Goal: Task Accomplishment & Management: Use online tool/utility

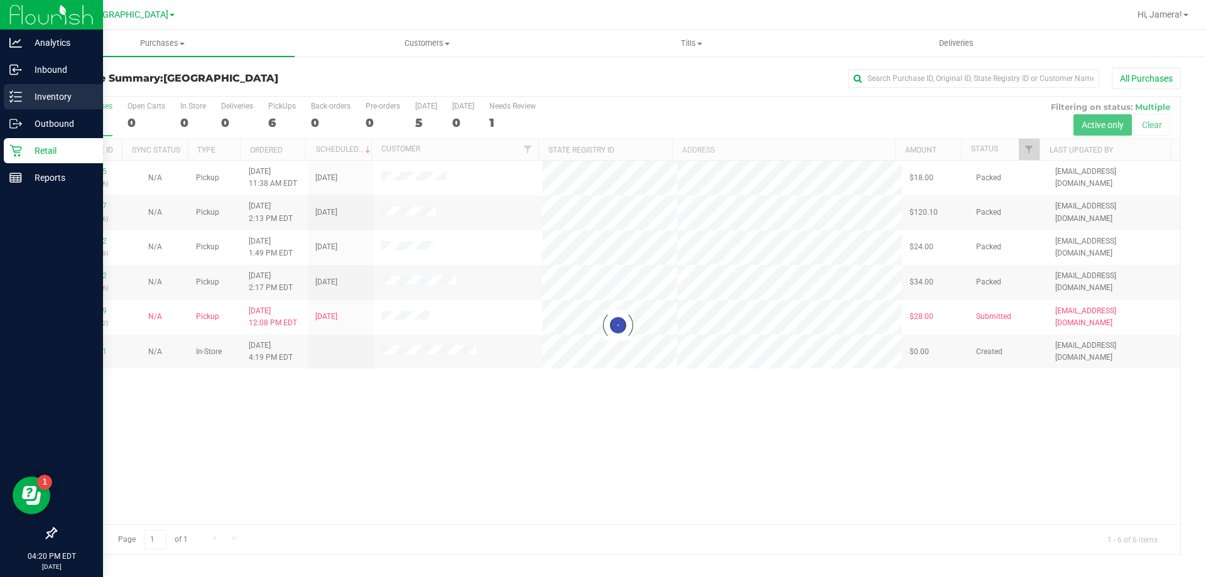
click at [26, 92] on p "Inventory" at bounding box center [59, 96] width 75 height 15
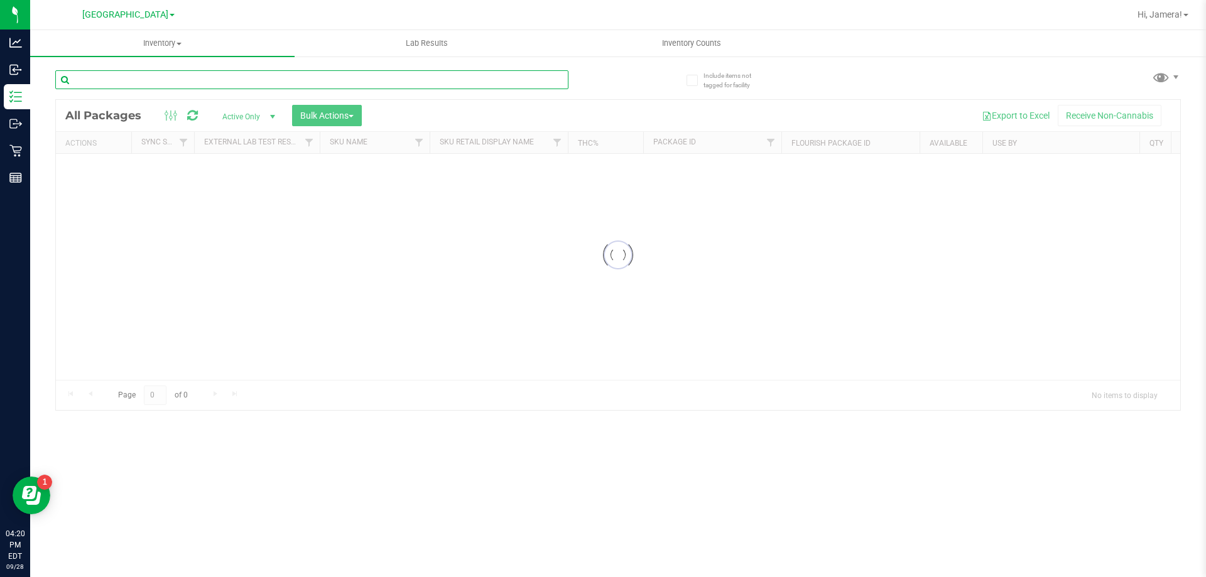
click at [211, 79] on input "text" at bounding box center [311, 79] width 513 height 19
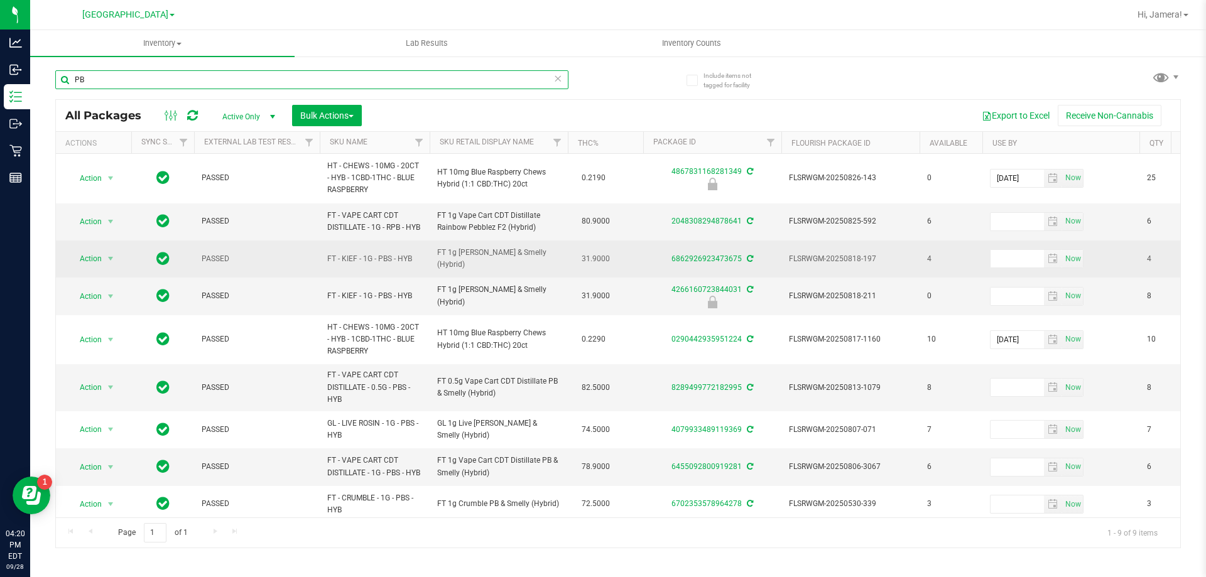
scroll to position [24, 0]
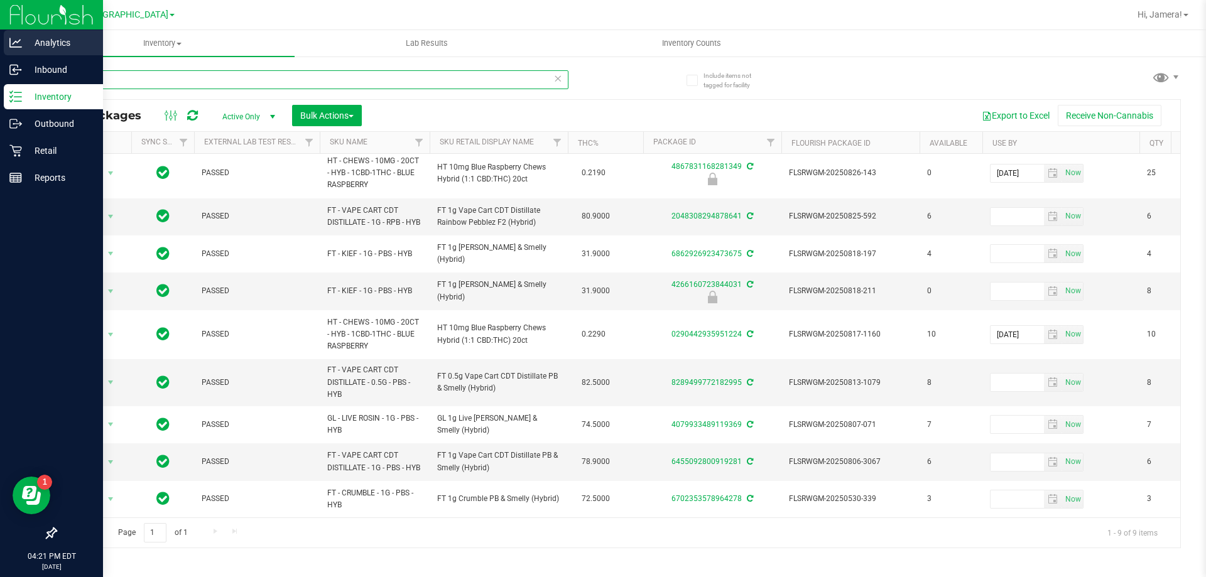
drag, startPoint x: 119, startPoint y: 80, endPoint x: 0, endPoint y: 35, distance: 127.6
click at [0, 41] on div "Analytics Inbound Inventory Outbound Retail Reports 04:21 PM EDT 09/28/2025 09/…" at bounding box center [603, 288] width 1206 height 577
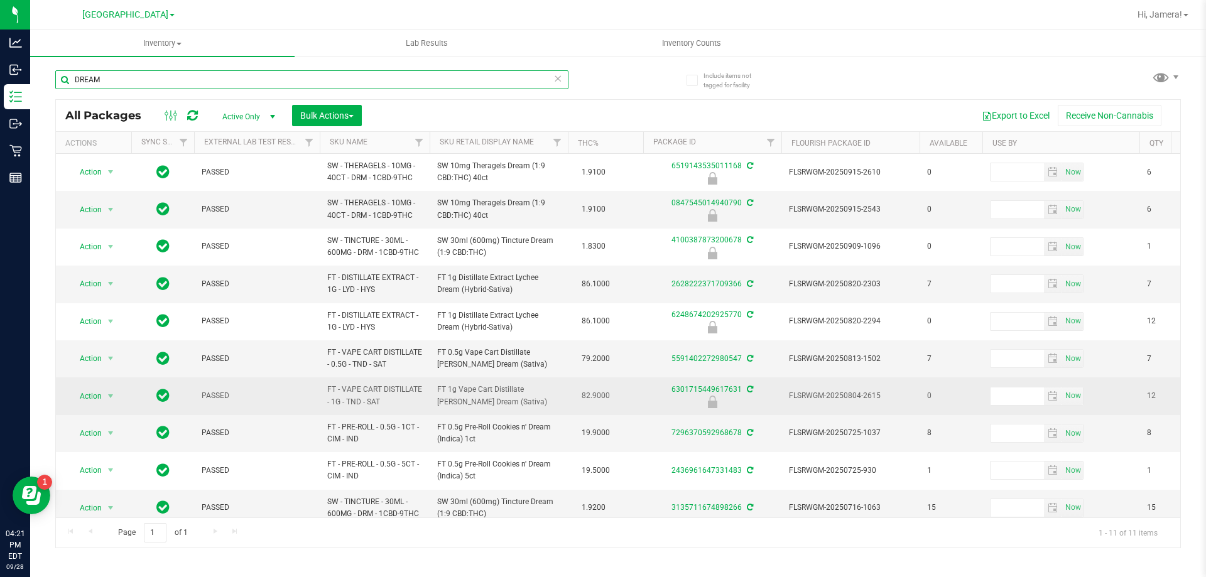
scroll to position [55, 0]
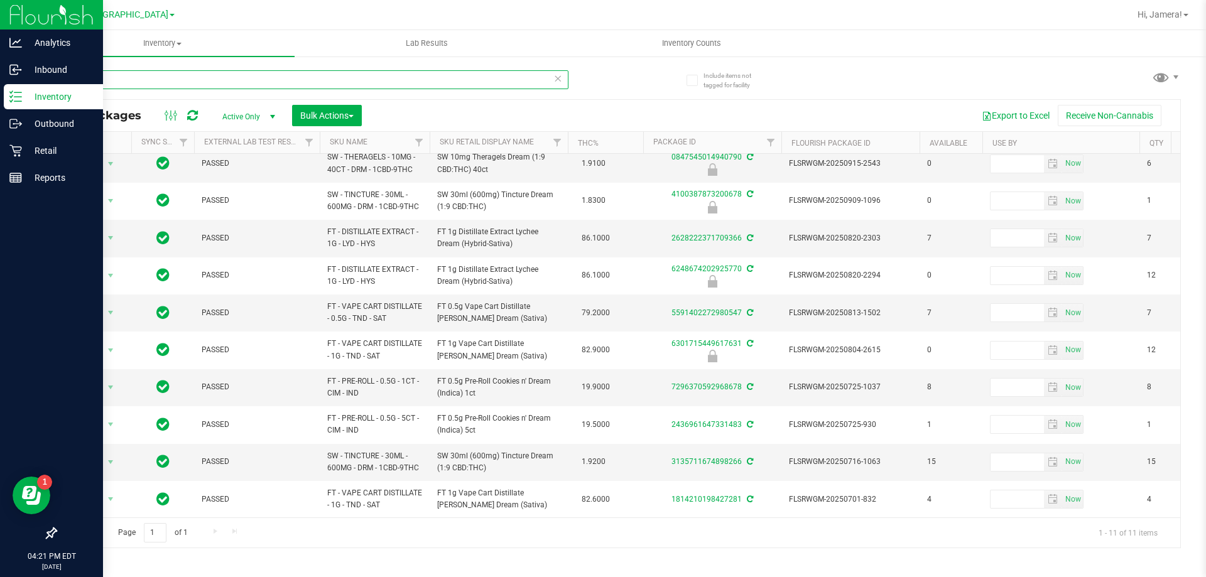
type input "DREAM"
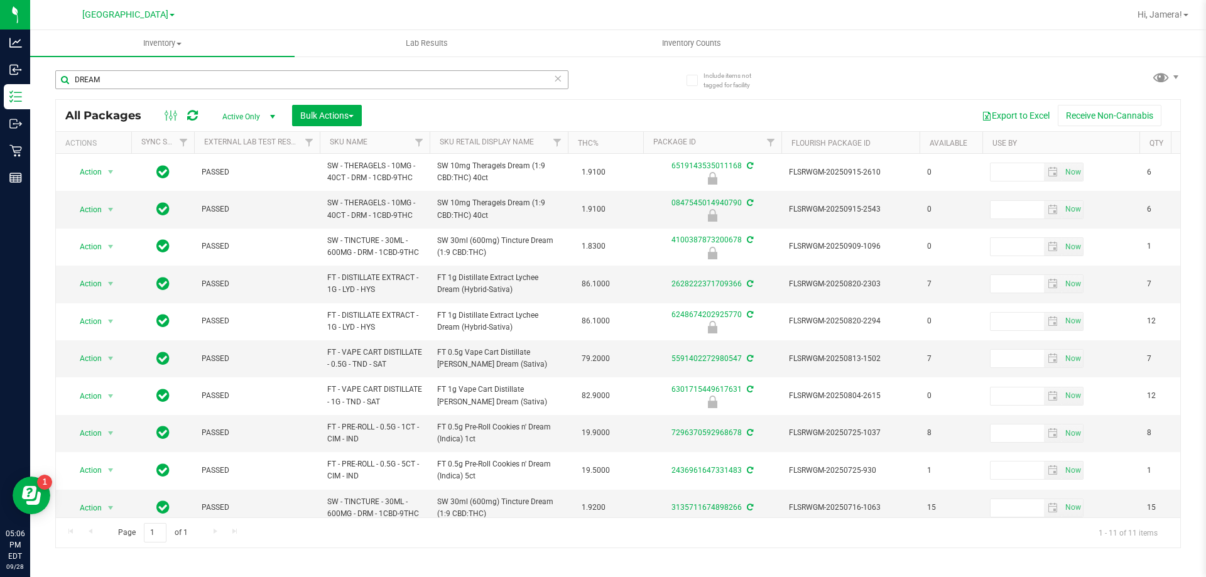
scroll to position [55, 0]
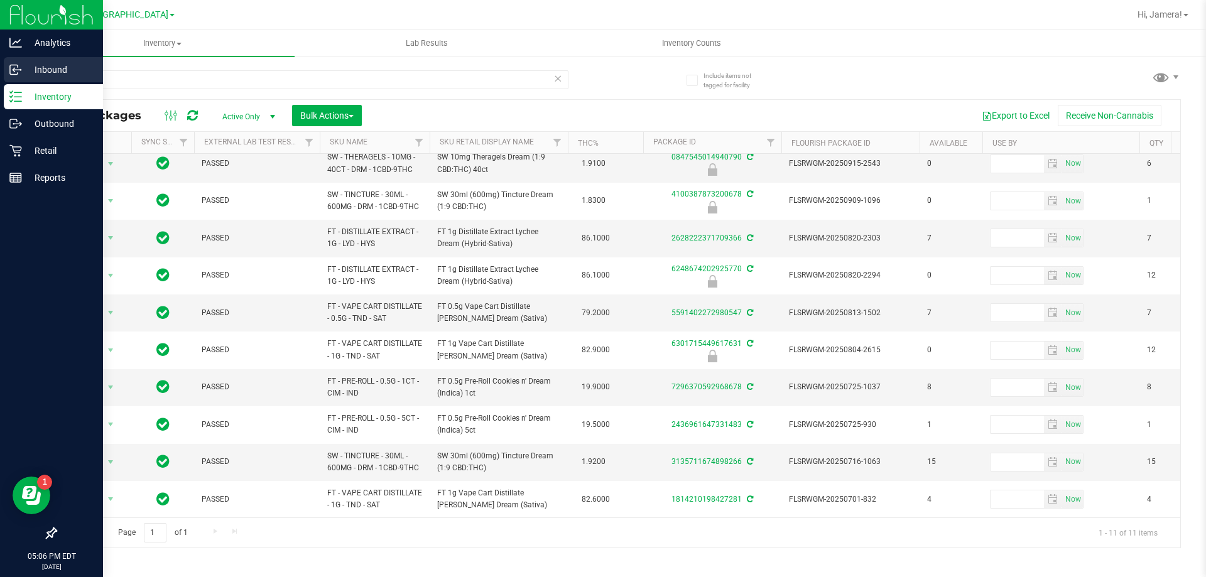
drag, startPoint x: 0, startPoint y: 0, endPoint x: 0, endPoint y: 77, distance: 76.6
click at [0, 77] on div "Analytics Inbound Inventory Outbound Retail Reports 05:06 PM EDT [DATE] 09/[GEO…" at bounding box center [603, 288] width 1206 height 577
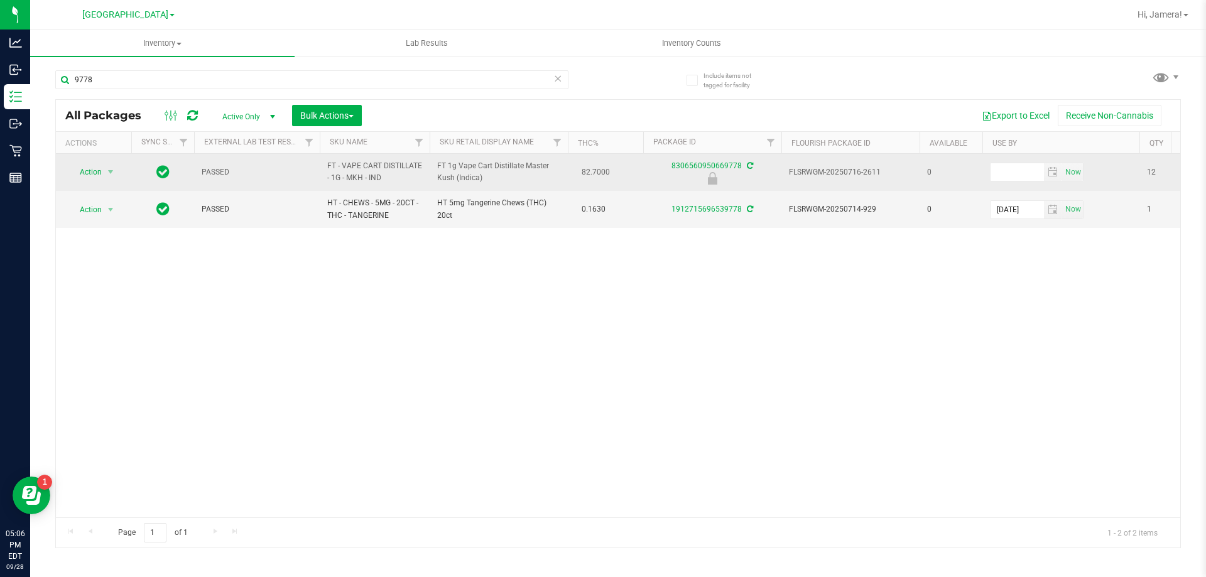
type input "9778"
click at [97, 174] on span "Action" at bounding box center [85, 172] width 34 height 18
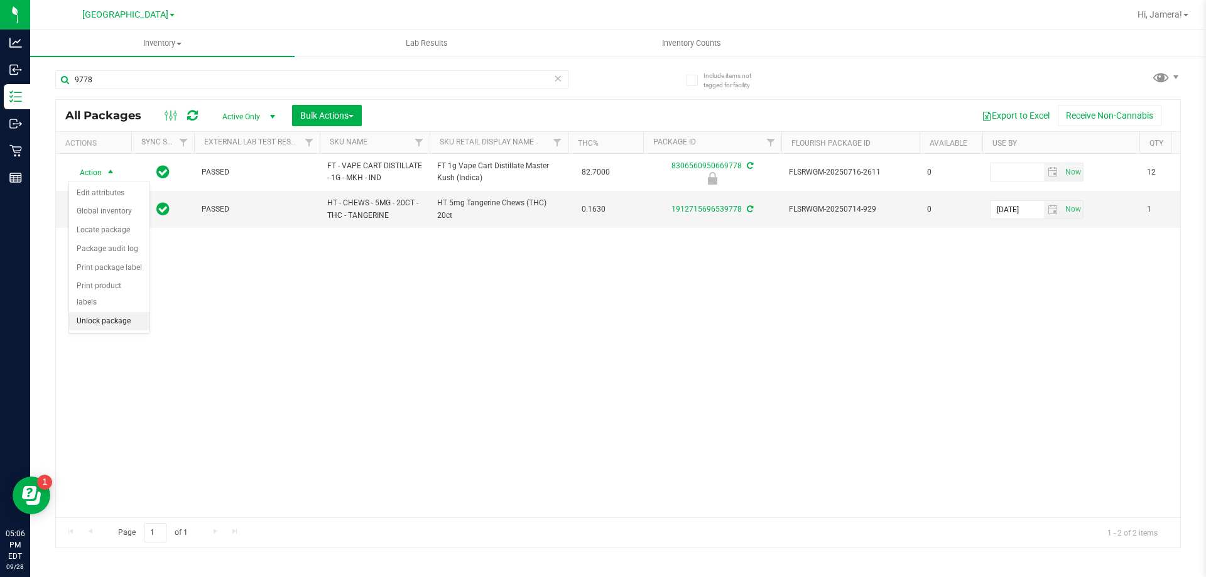
click at [112, 312] on li "Unlock package" at bounding box center [109, 321] width 80 height 19
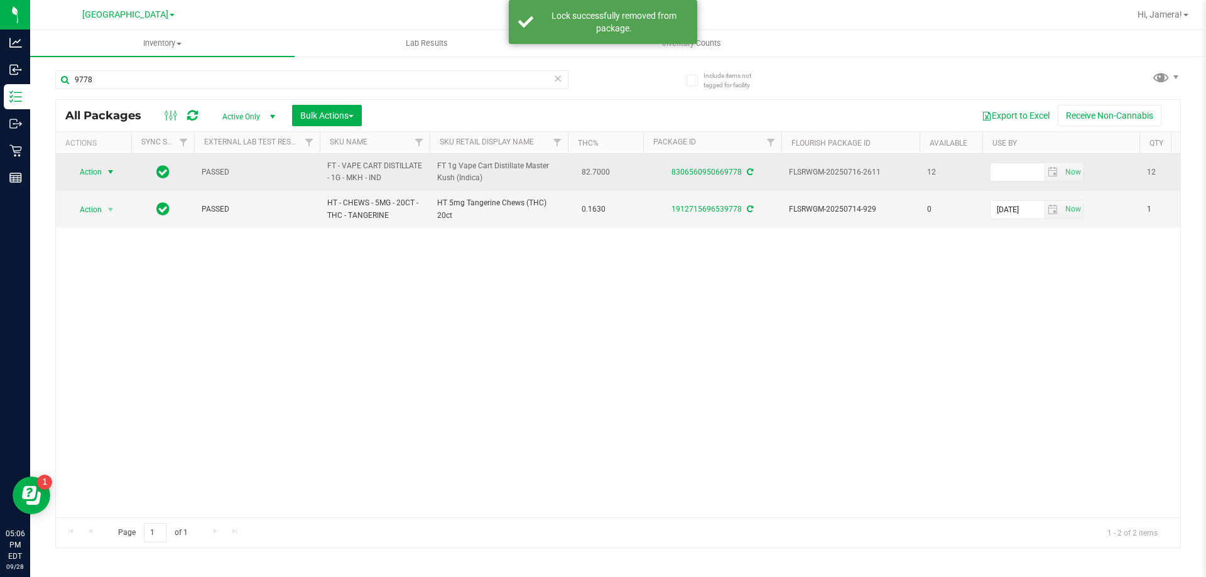
click at [97, 168] on span "Action" at bounding box center [85, 172] width 34 height 18
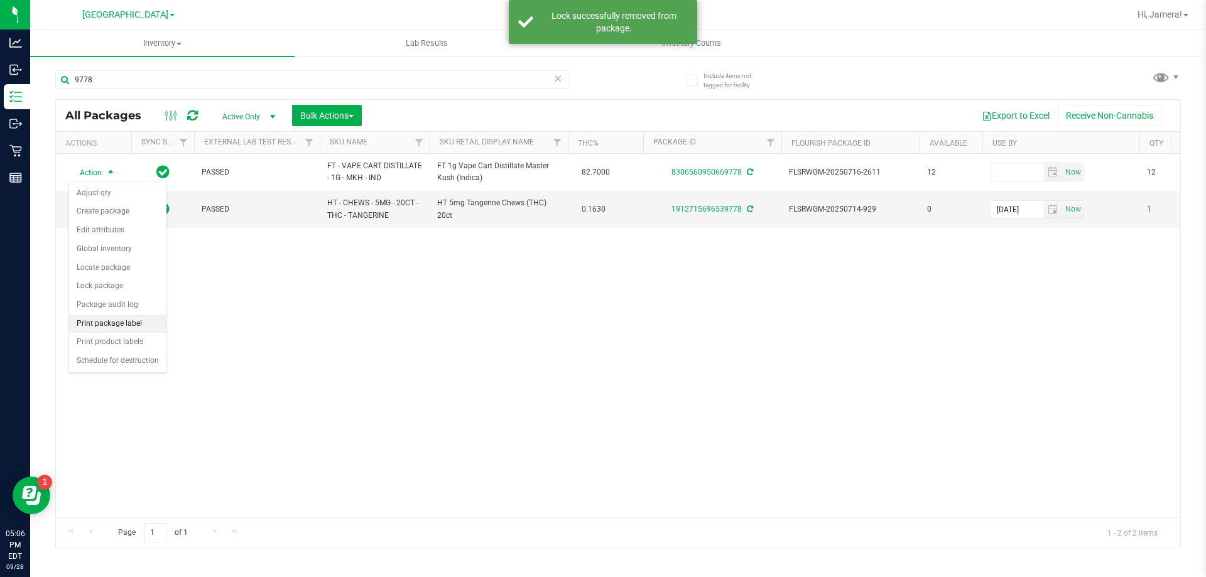
click at [128, 329] on li "Print package label" at bounding box center [117, 324] width 97 height 19
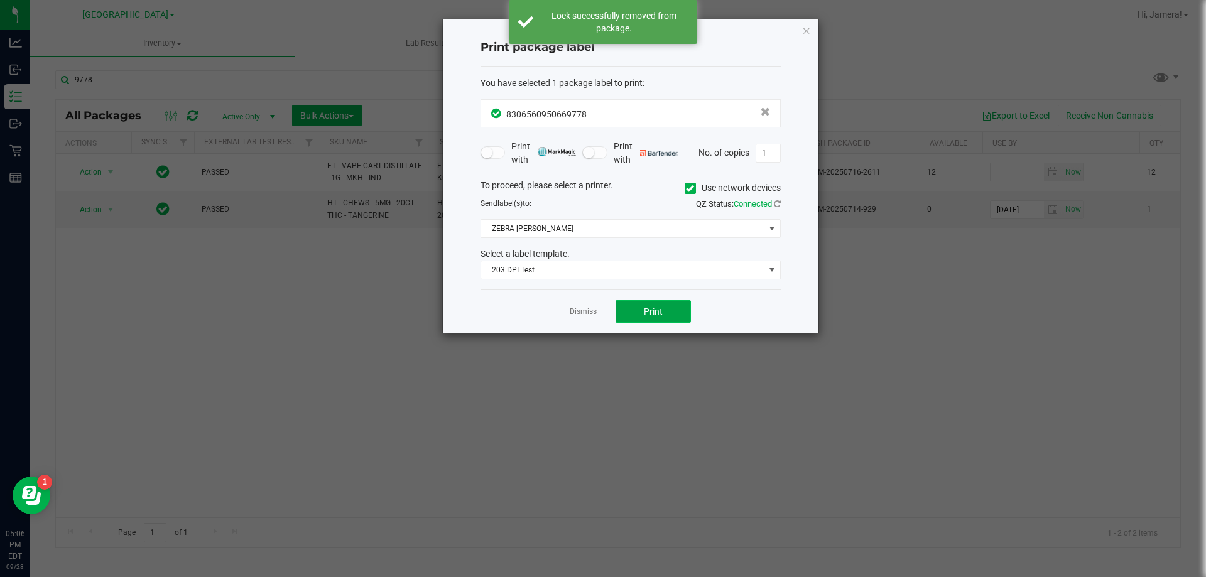
click at [624, 312] on button "Print" at bounding box center [653, 311] width 75 height 23
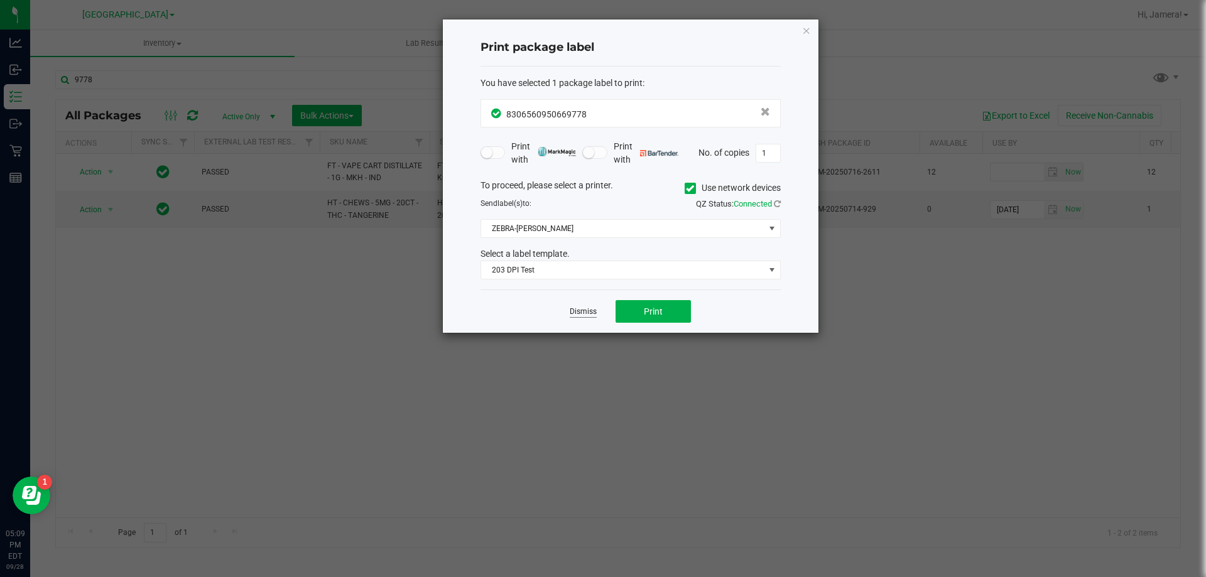
click at [582, 308] on link "Dismiss" at bounding box center [583, 312] width 27 height 11
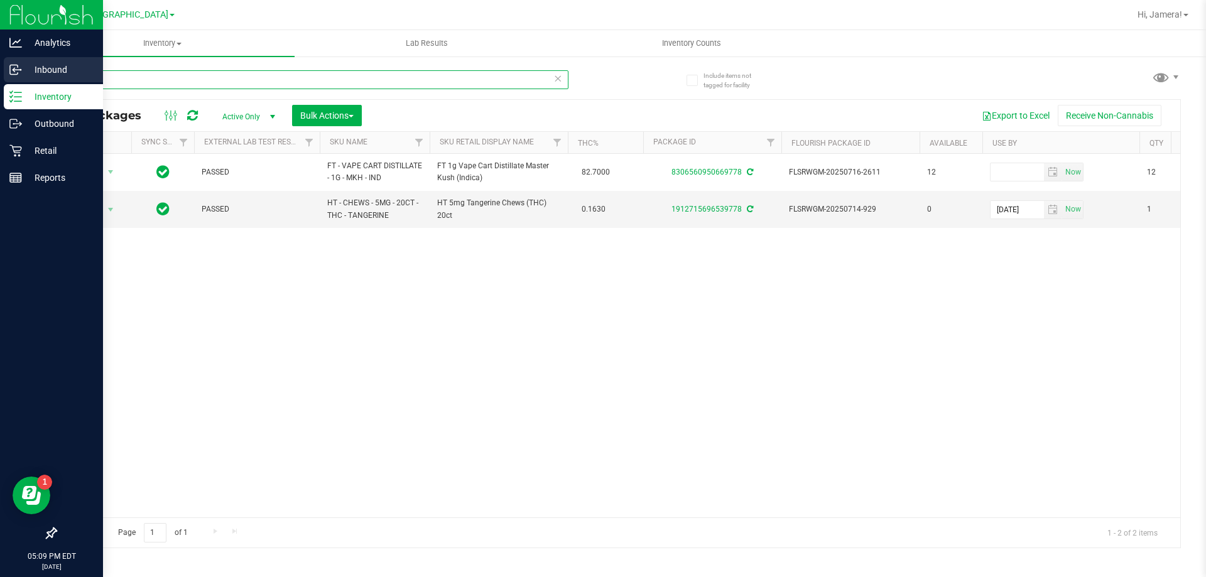
drag, startPoint x: 108, startPoint y: 73, endPoint x: 0, endPoint y: 78, distance: 108.1
click at [0, 78] on div "Analytics Inbound Inventory Outbound Retail Reports 05:09 PM EDT [DATE] 09/[GEO…" at bounding box center [603, 288] width 1206 height 577
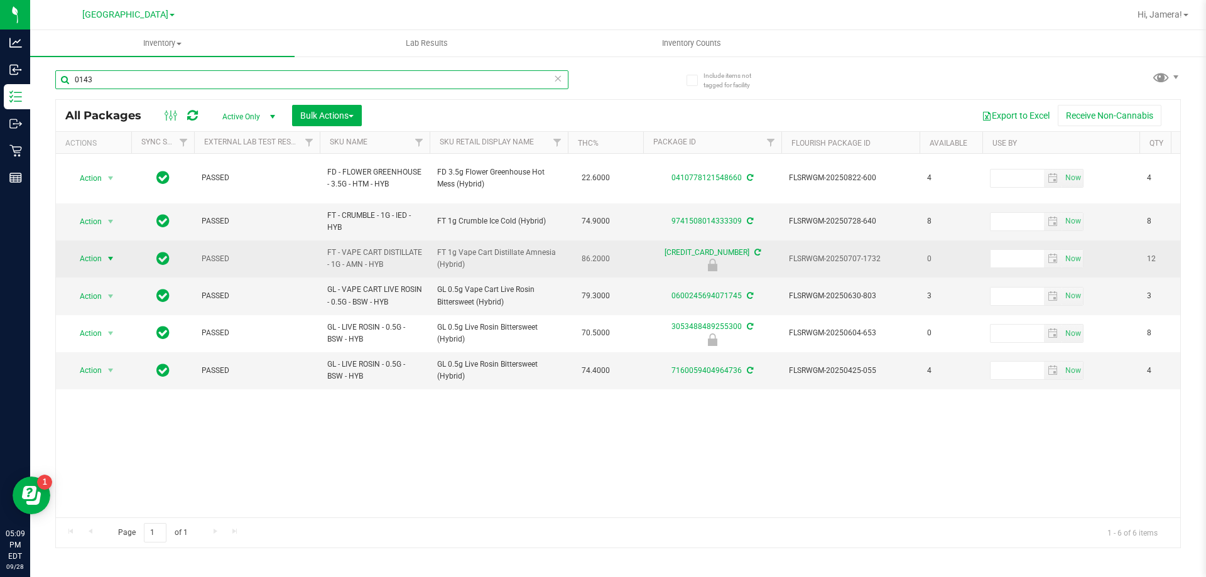
type input "0143"
click at [90, 250] on span "Action" at bounding box center [85, 259] width 34 height 18
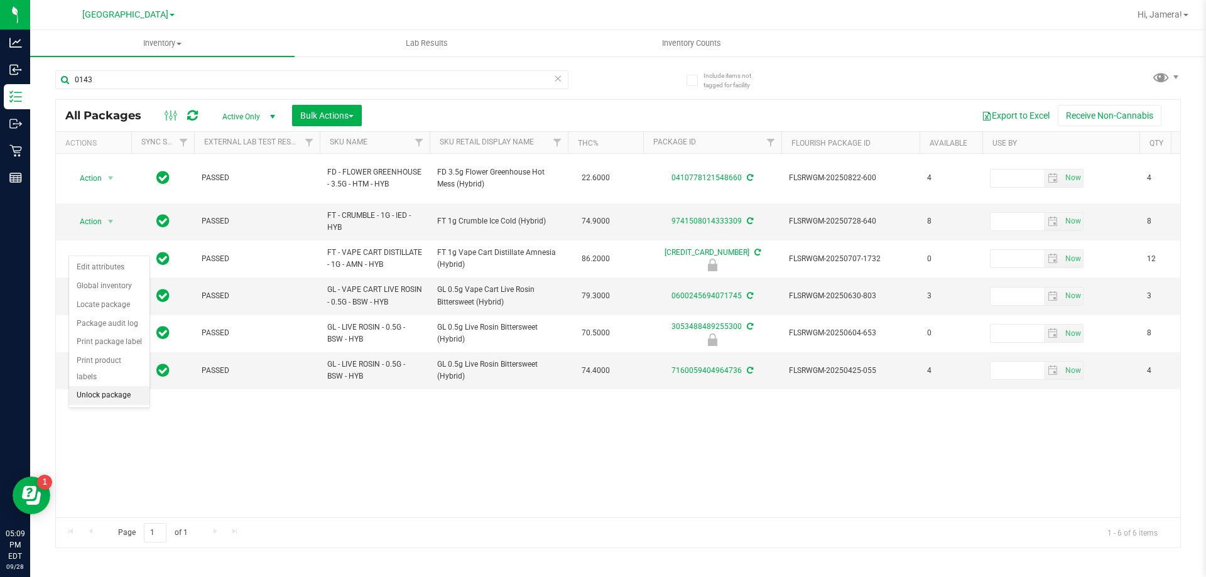
click at [135, 386] on li "Unlock package" at bounding box center [109, 395] width 80 height 19
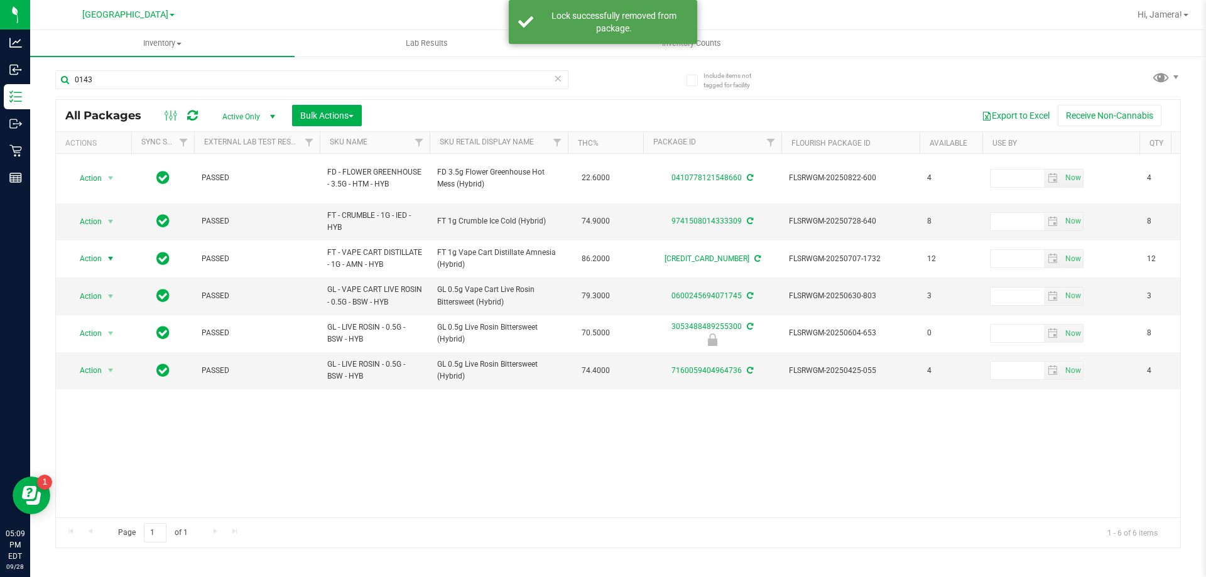
drag, startPoint x: 106, startPoint y: 245, endPoint x: 121, endPoint y: 265, distance: 24.8
click at [106, 254] on span "select" at bounding box center [111, 259] width 10 height 10
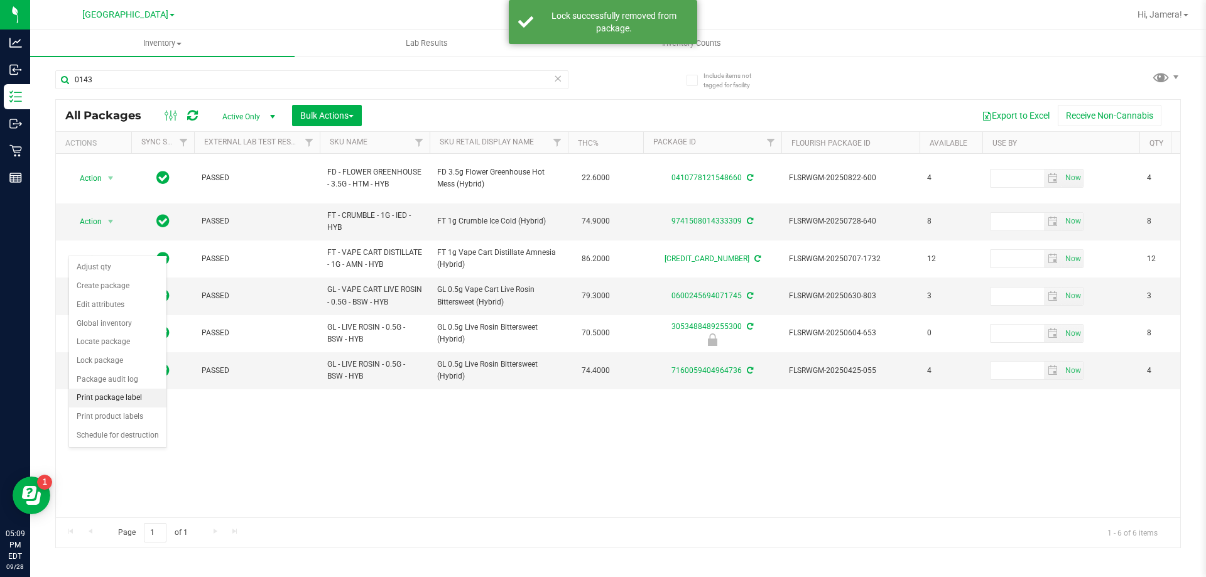
click at [144, 402] on li "Print package label" at bounding box center [117, 398] width 97 height 19
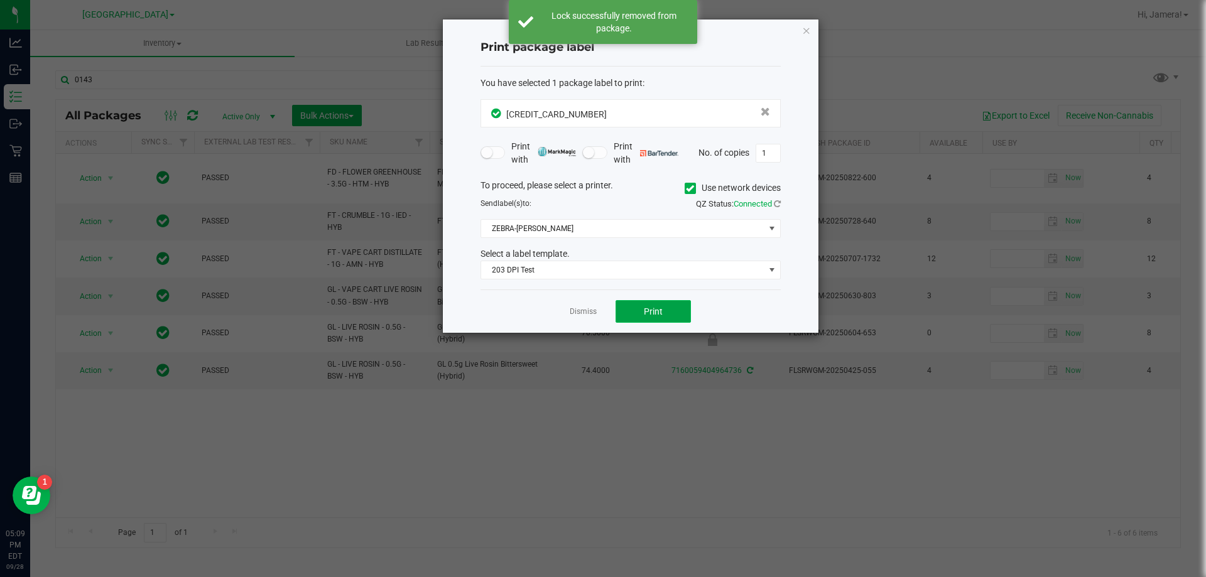
click at [639, 301] on button "Print" at bounding box center [653, 311] width 75 height 23
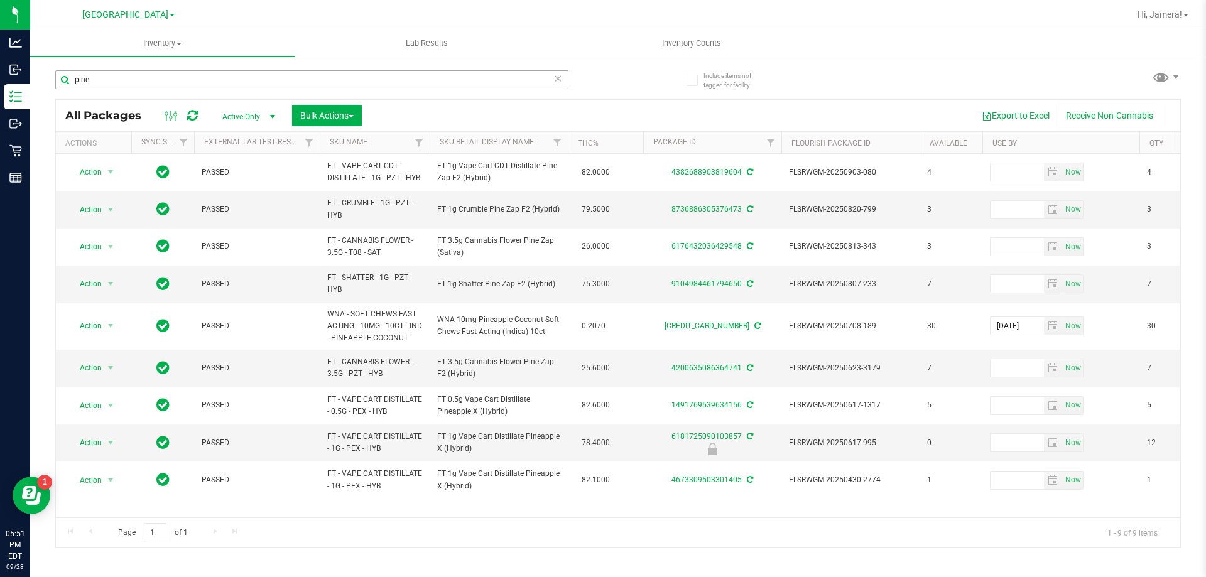
click at [193, 82] on input "pine" at bounding box center [311, 79] width 513 height 19
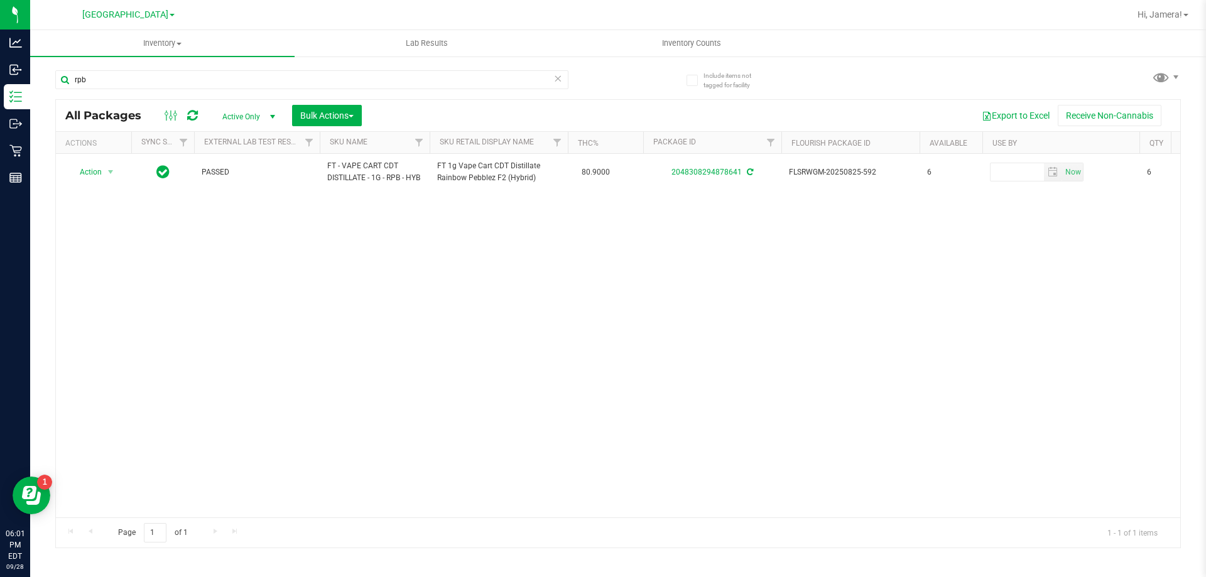
type input "rpb"
